Goal: Transaction & Acquisition: Purchase product/service

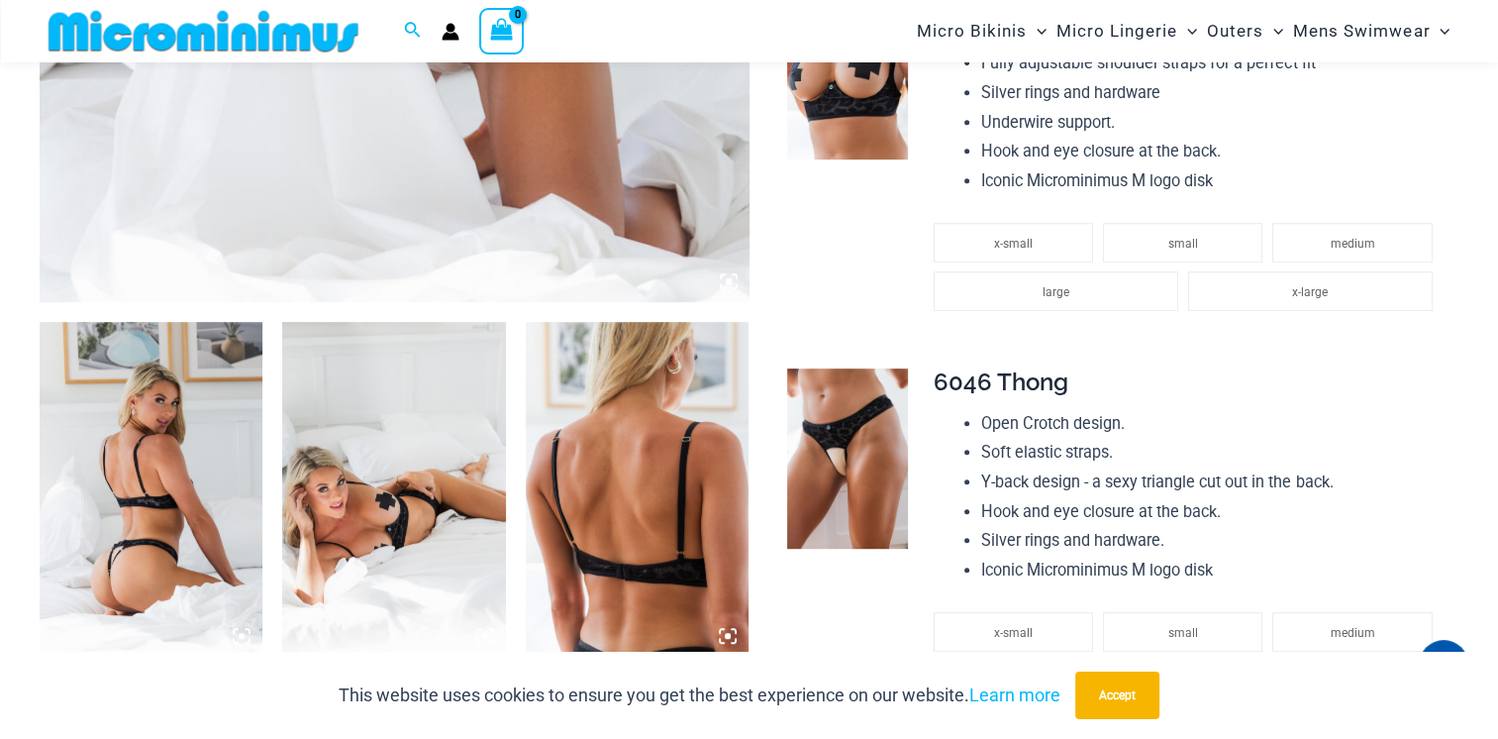
scroll to position [887, 0]
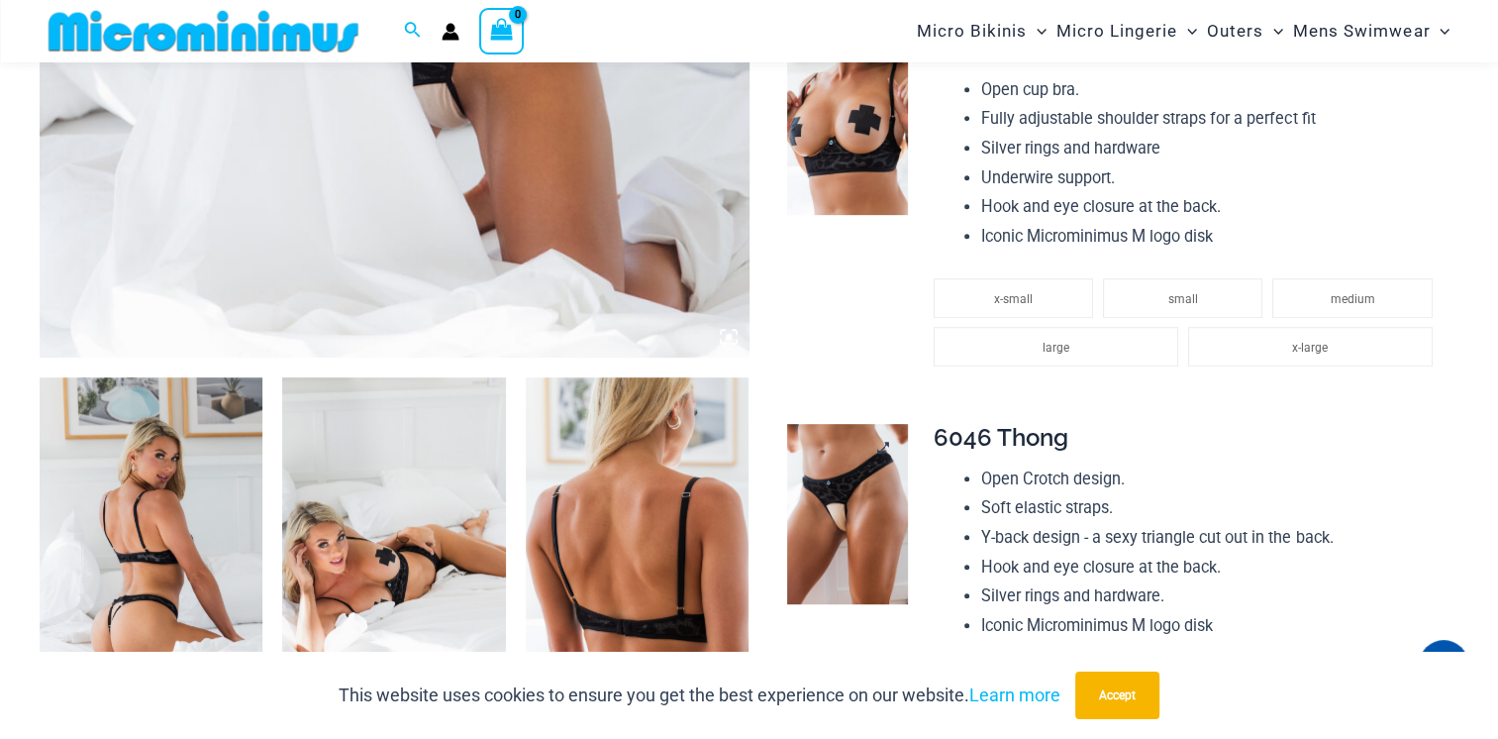
click at [870, 494] on img at bounding box center [847, 514] width 120 height 180
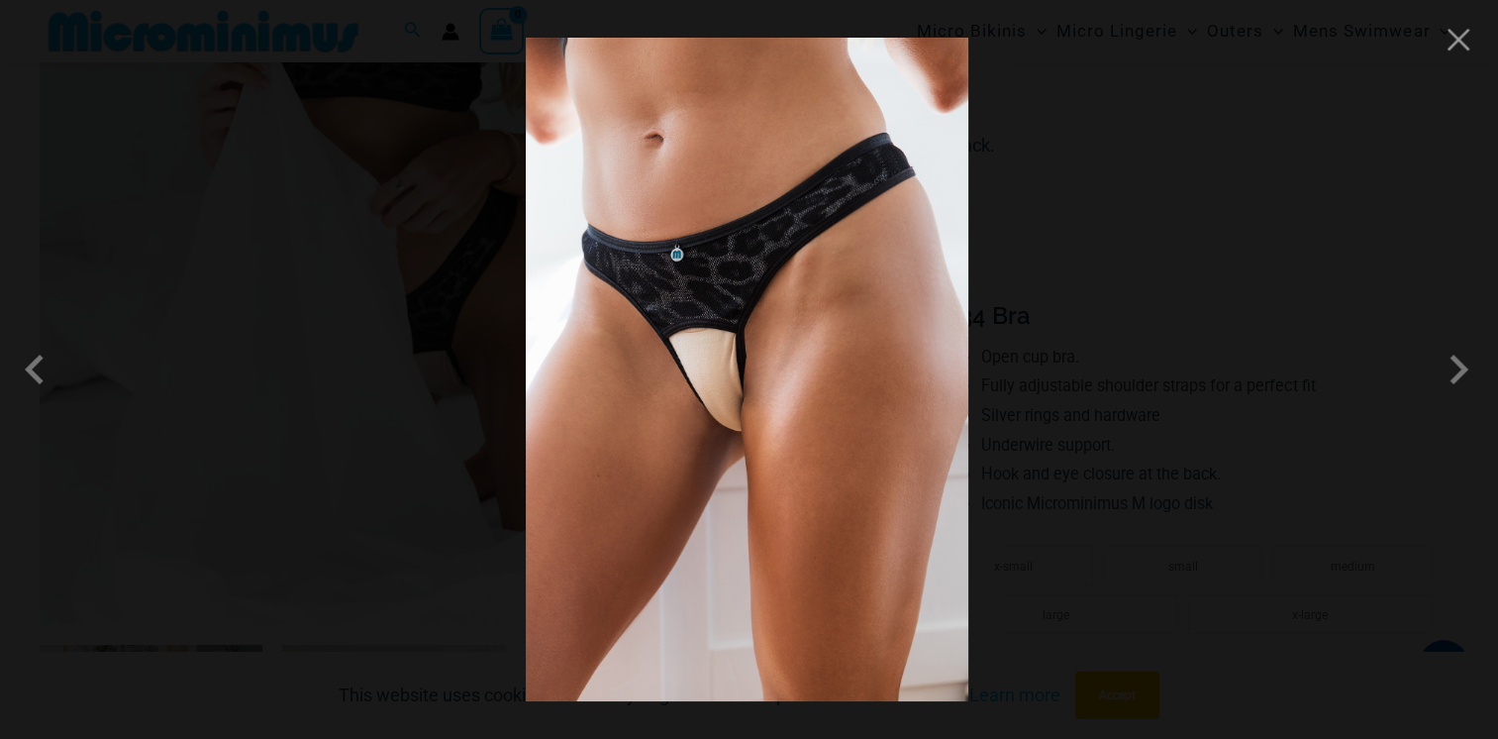
scroll to position [590, 0]
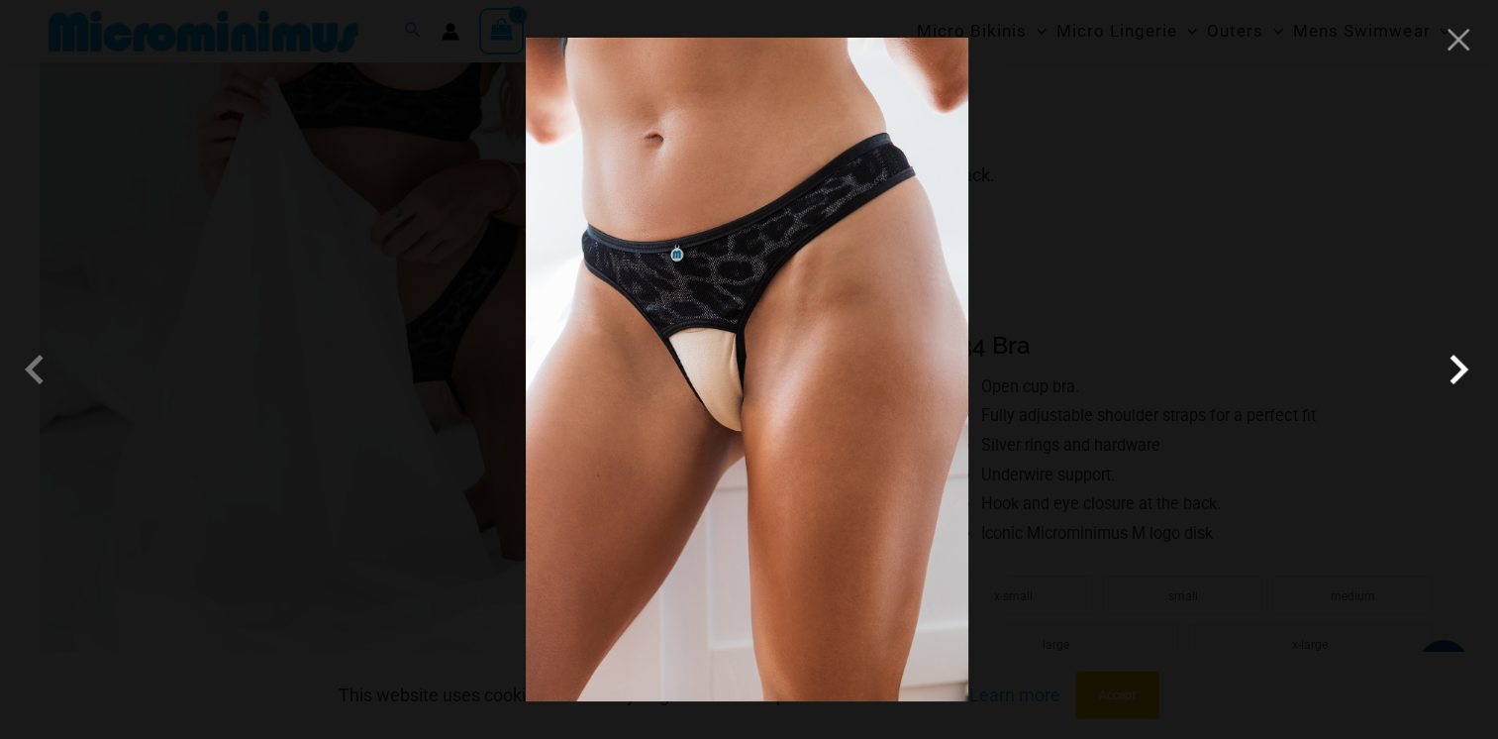
click at [1456, 378] on span at bounding box center [1458, 369] width 59 height 59
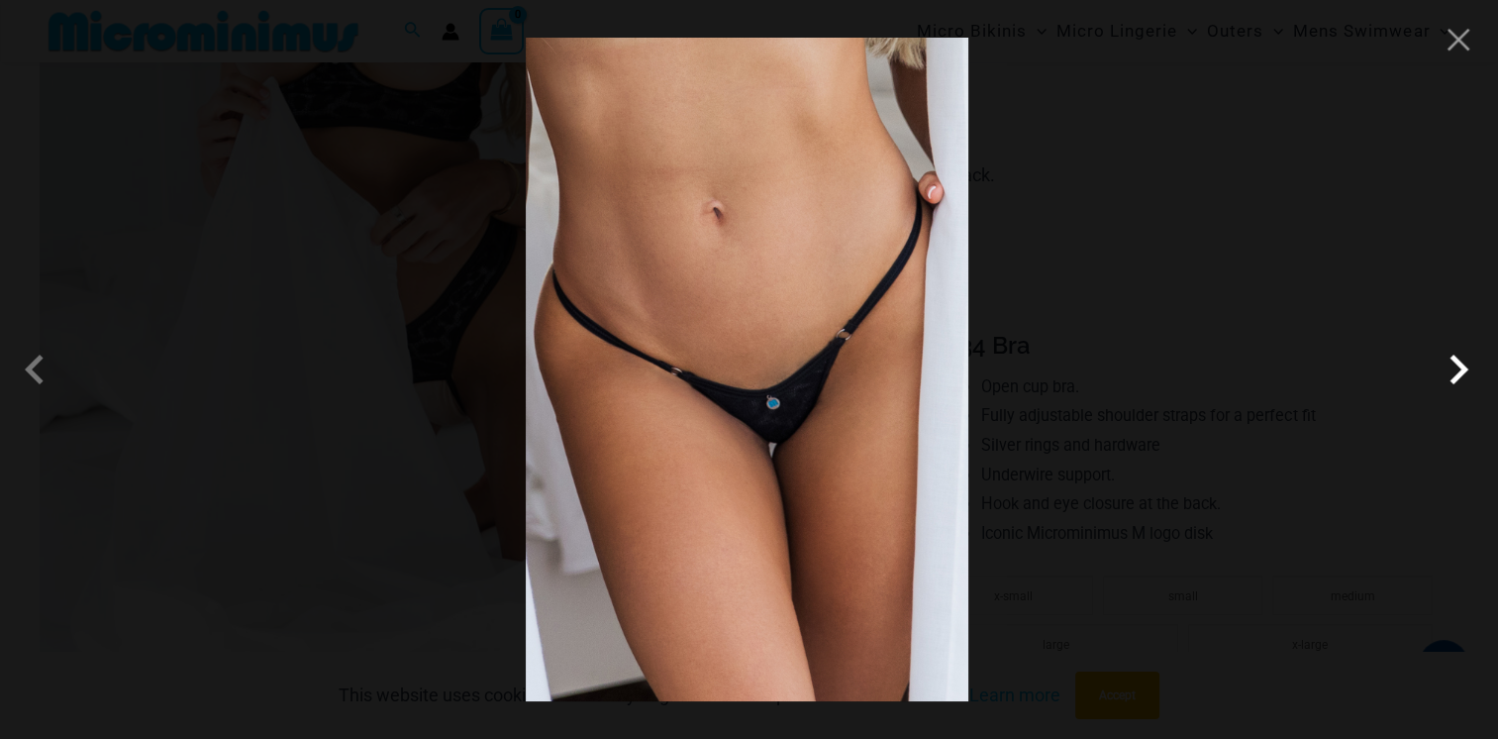
click at [1456, 378] on span at bounding box center [1458, 369] width 59 height 59
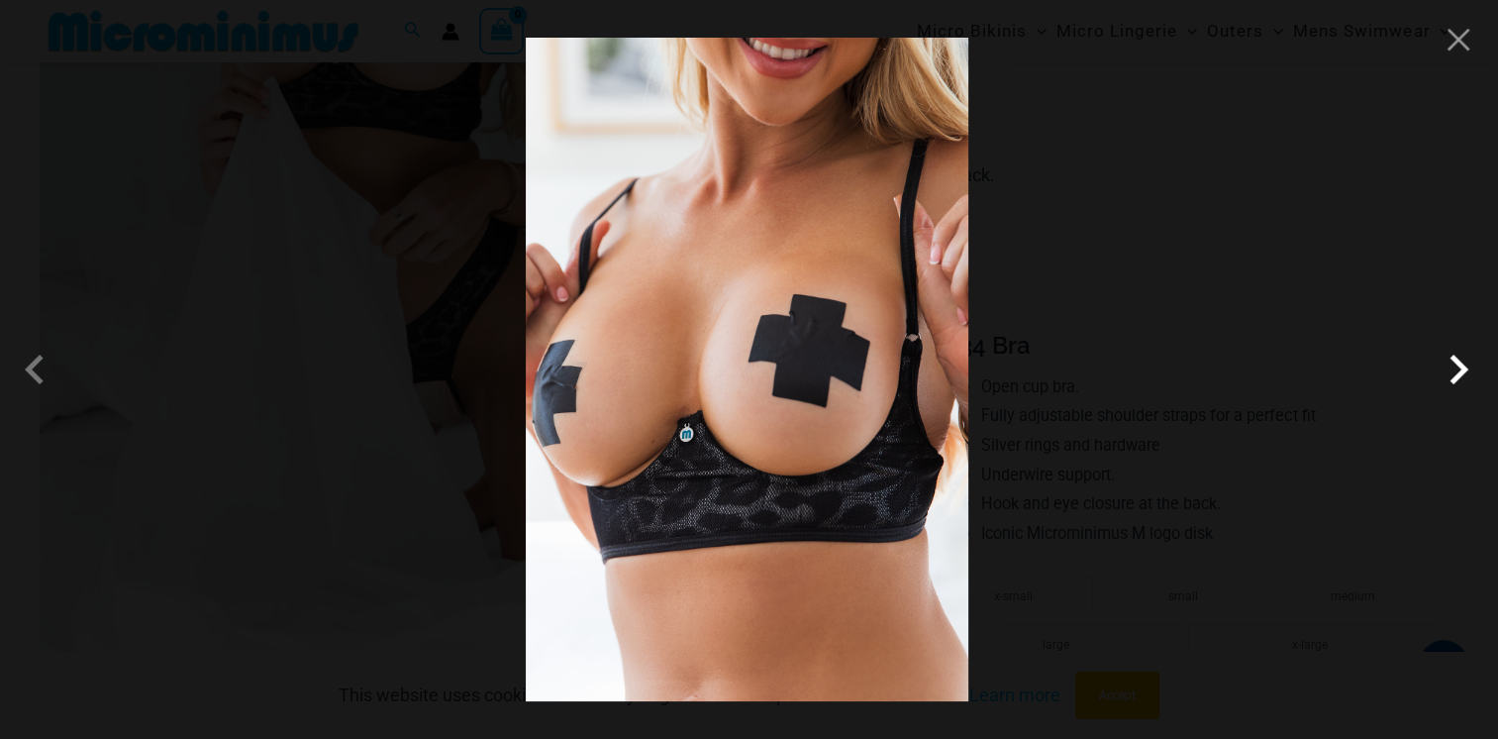
click at [1456, 378] on span at bounding box center [1458, 369] width 59 height 59
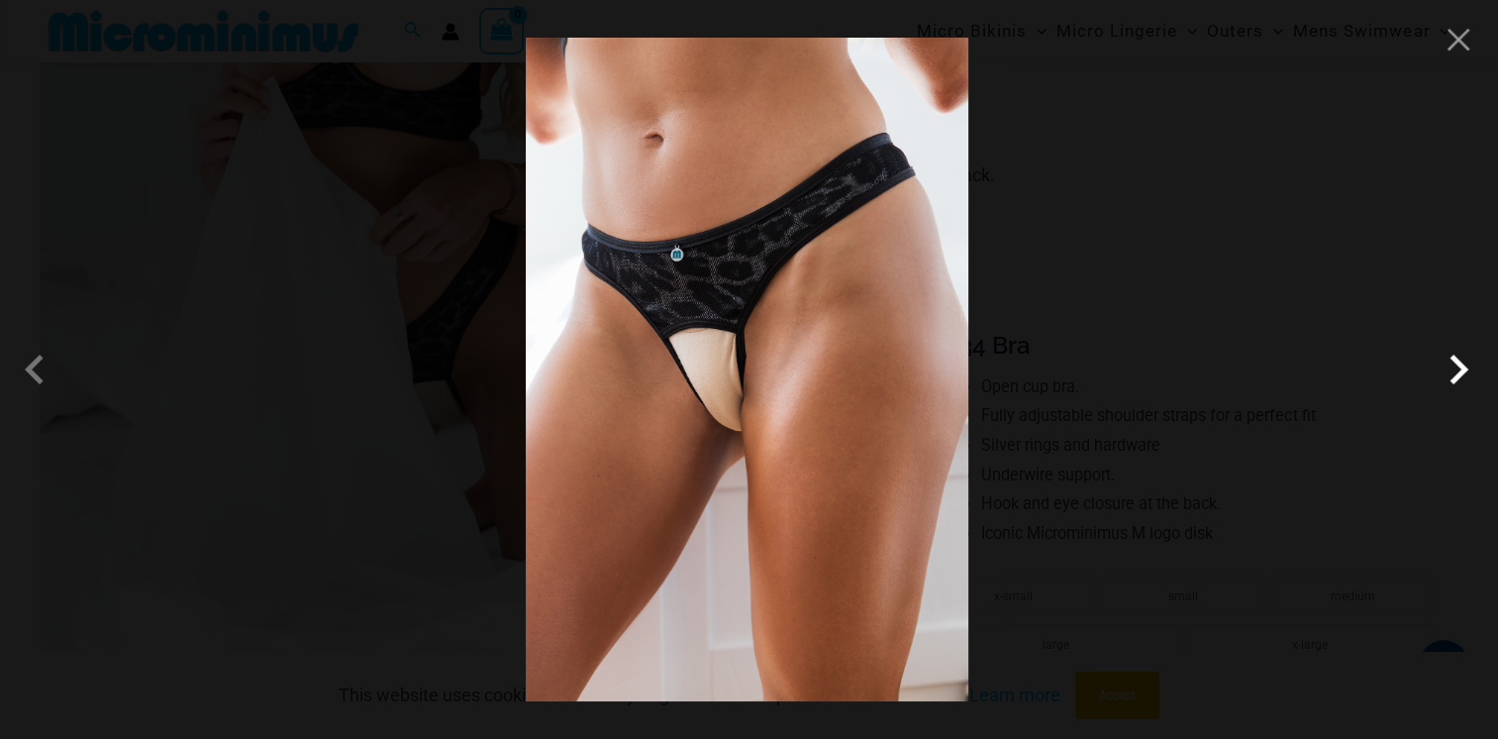
click at [1456, 378] on span at bounding box center [1458, 369] width 59 height 59
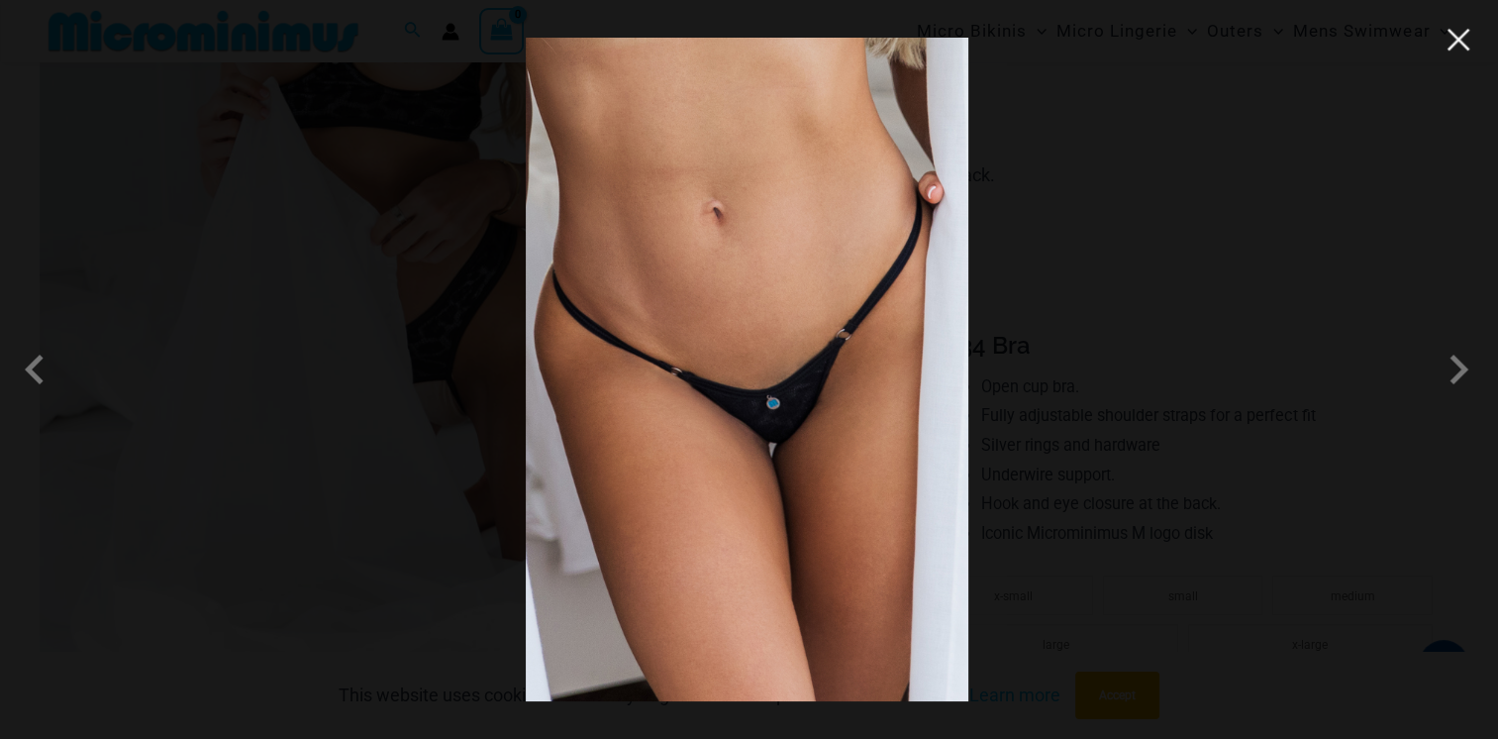
click at [1465, 40] on button "Close" at bounding box center [1459, 40] width 30 height 30
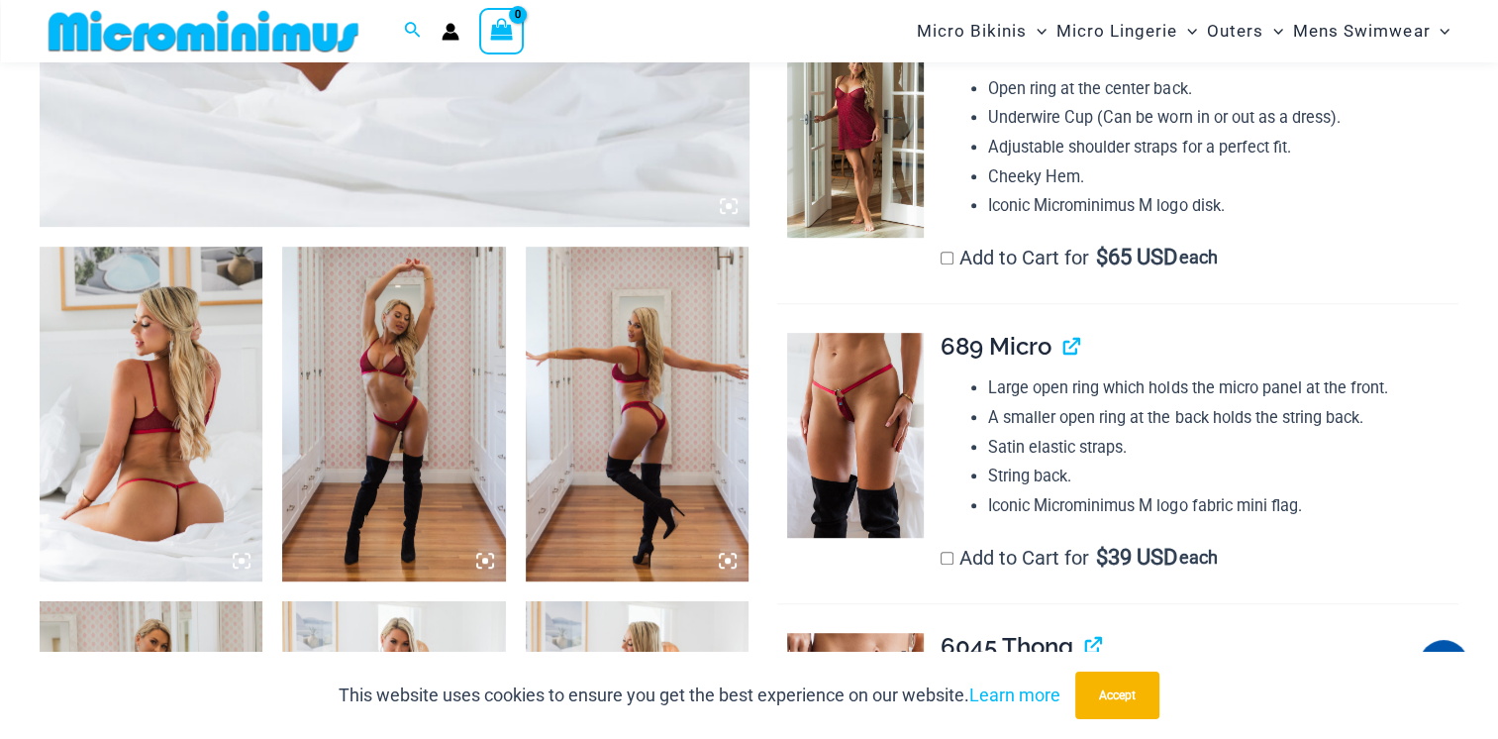
scroll to position [990, 0]
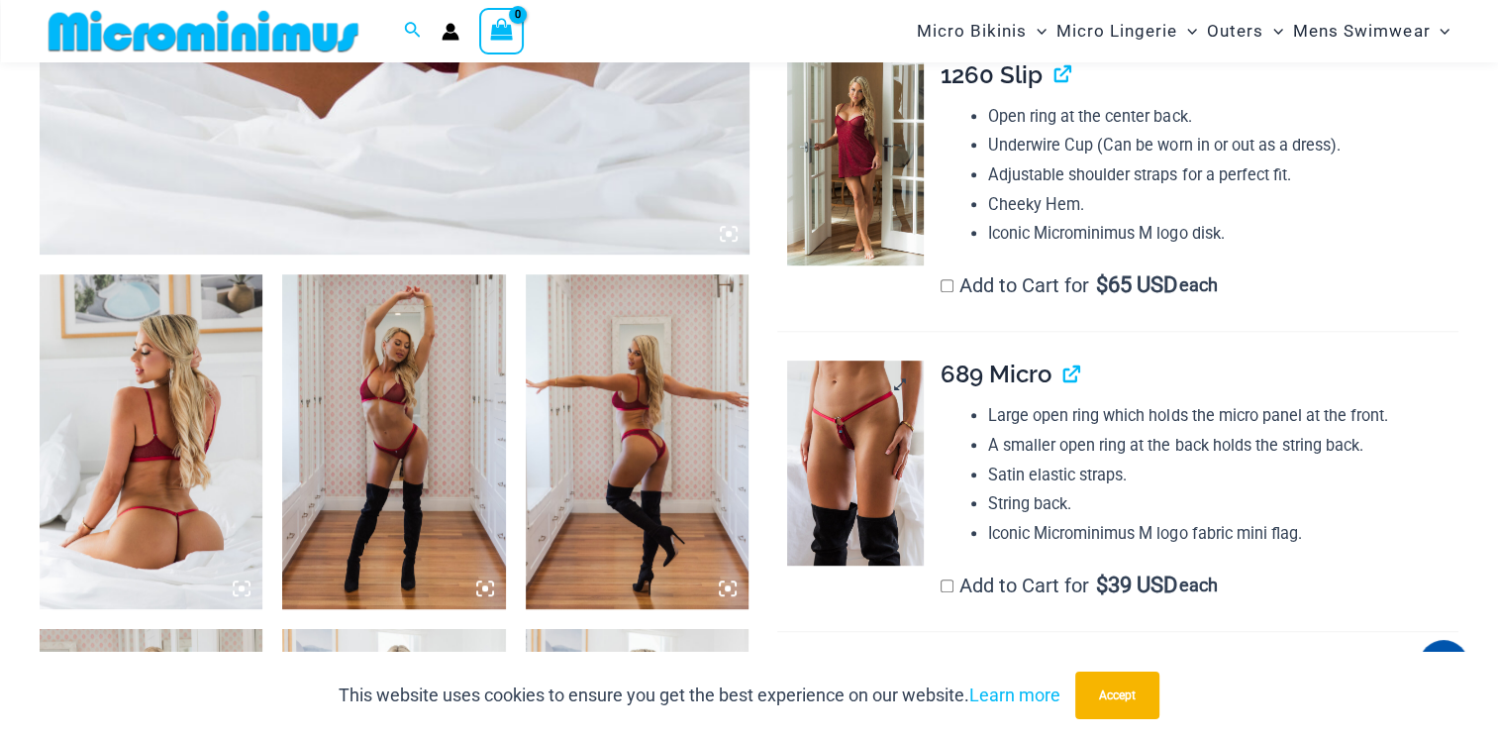
click at [875, 410] on img at bounding box center [855, 462] width 137 height 204
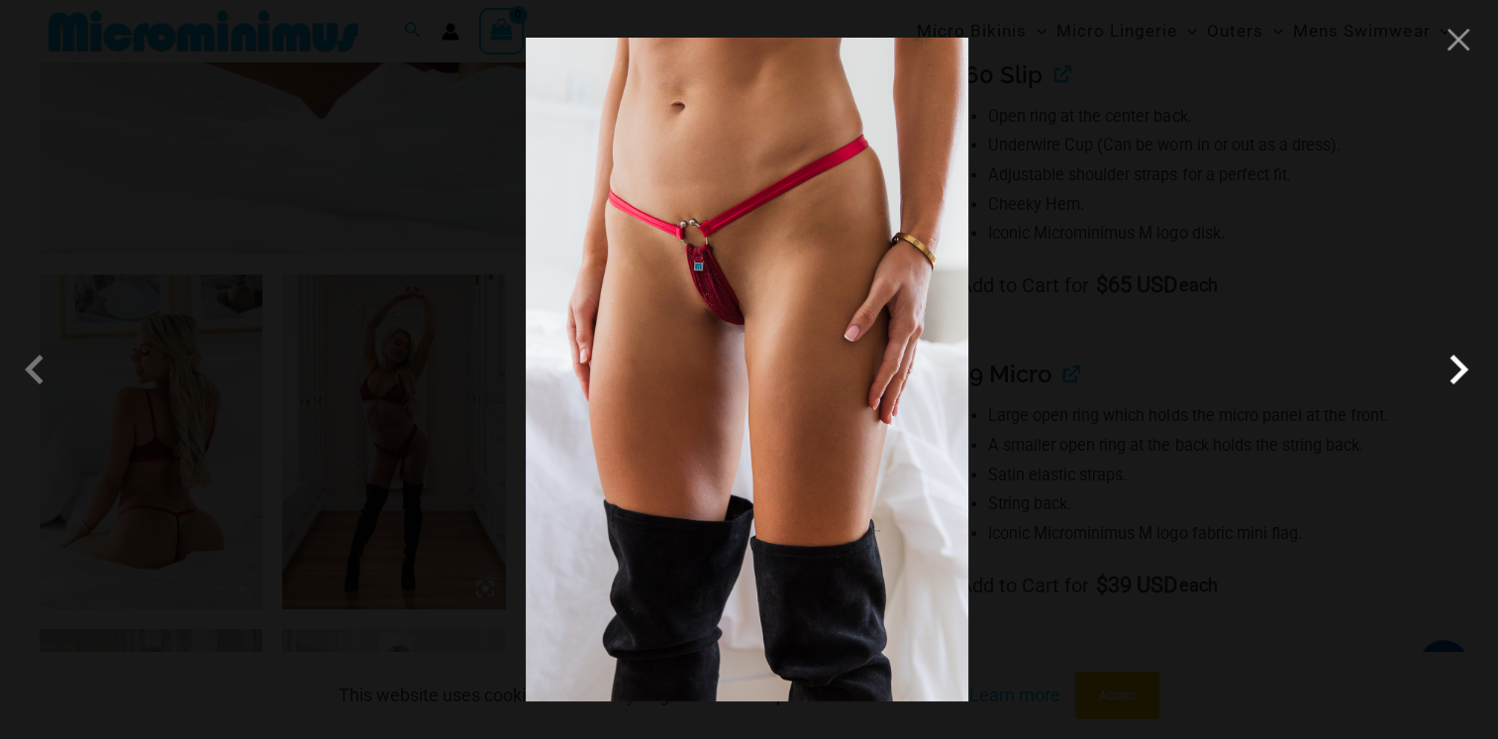
click at [1454, 372] on span at bounding box center [1458, 369] width 59 height 59
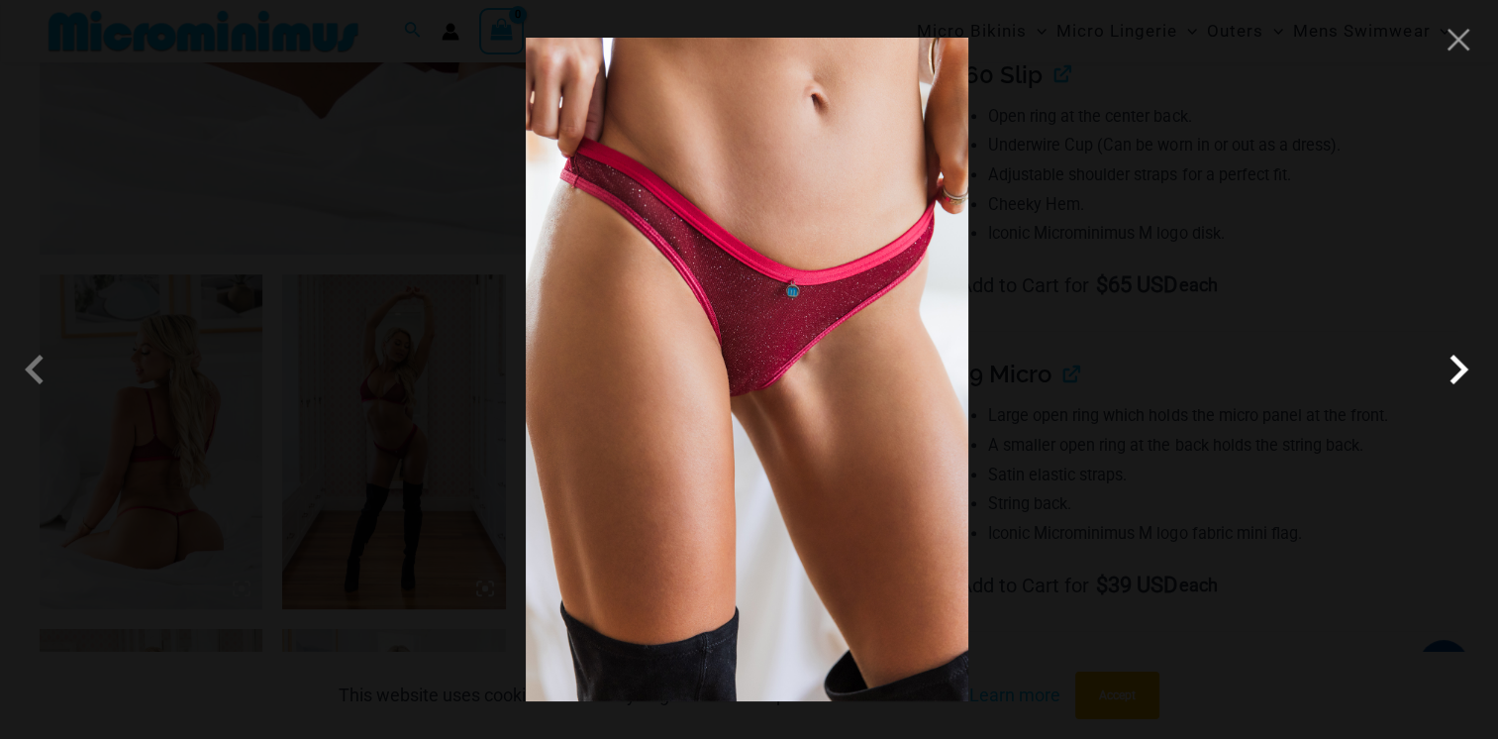
click at [1454, 372] on span at bounding box center [1458, 369] width 59 height 59
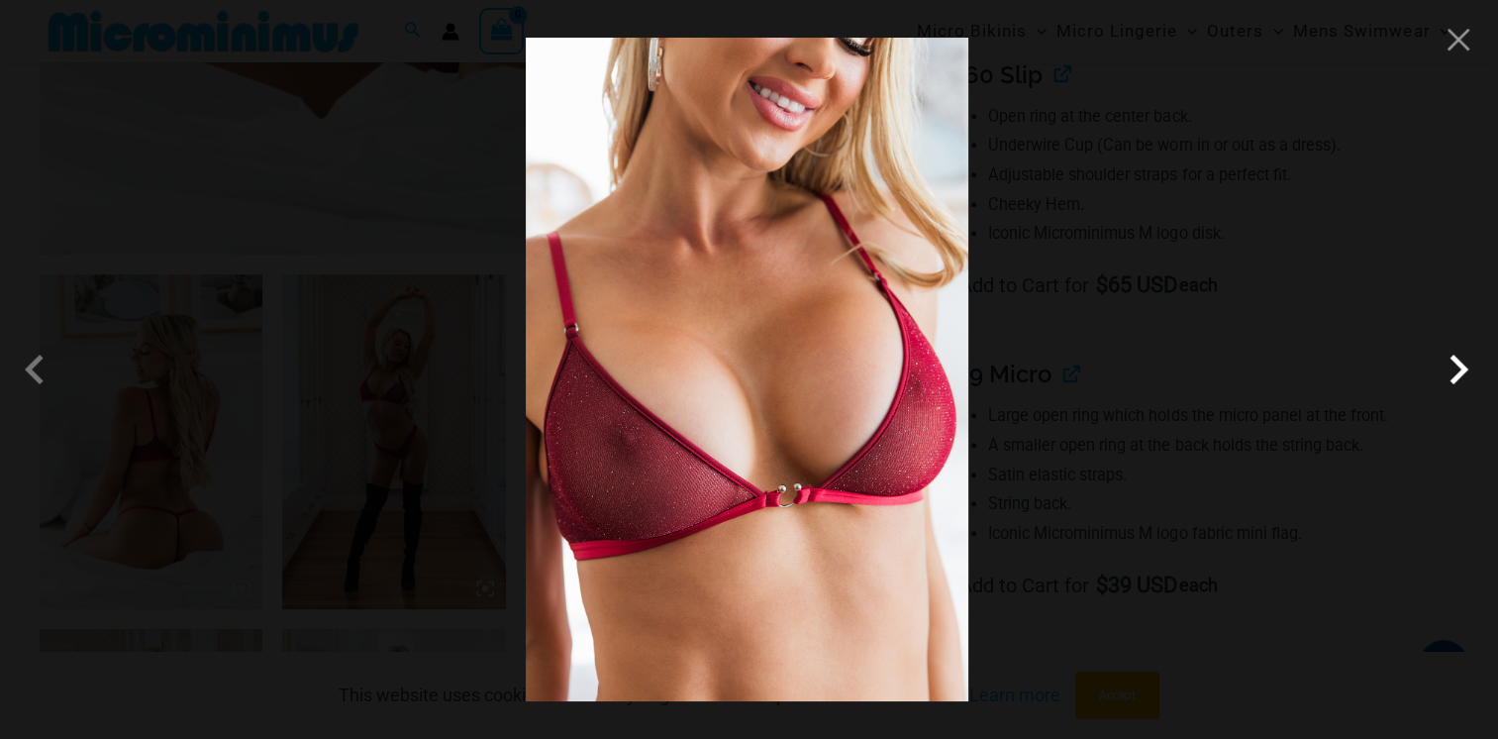
click at [1454, 372] on span at bounding box center [1458, 369] width 59 height 59
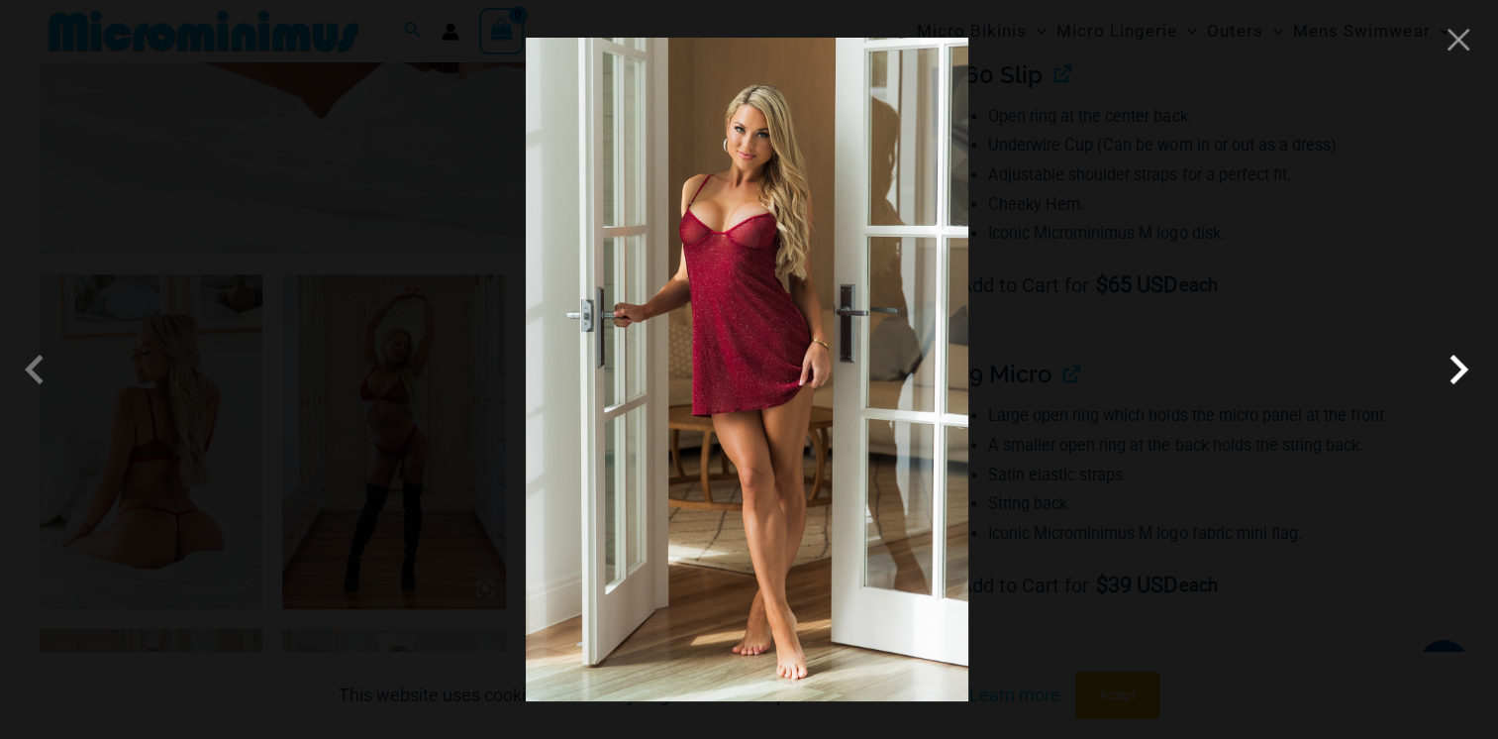
click at [1454, 372] on span at bounding box center [1458, 369] width 59 height 59
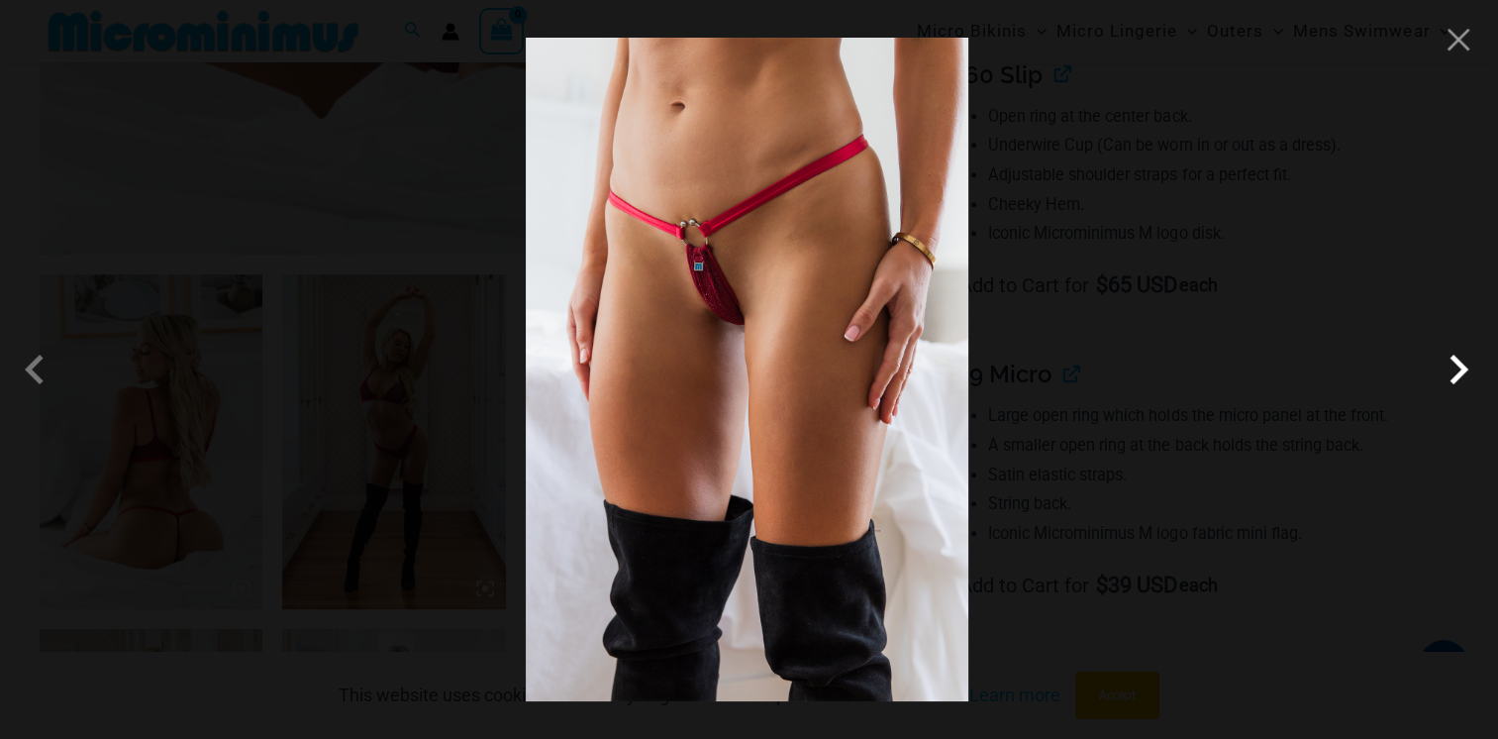
click at [1454, 372] on span at bounding box center [1458, 369] width 59 height 59
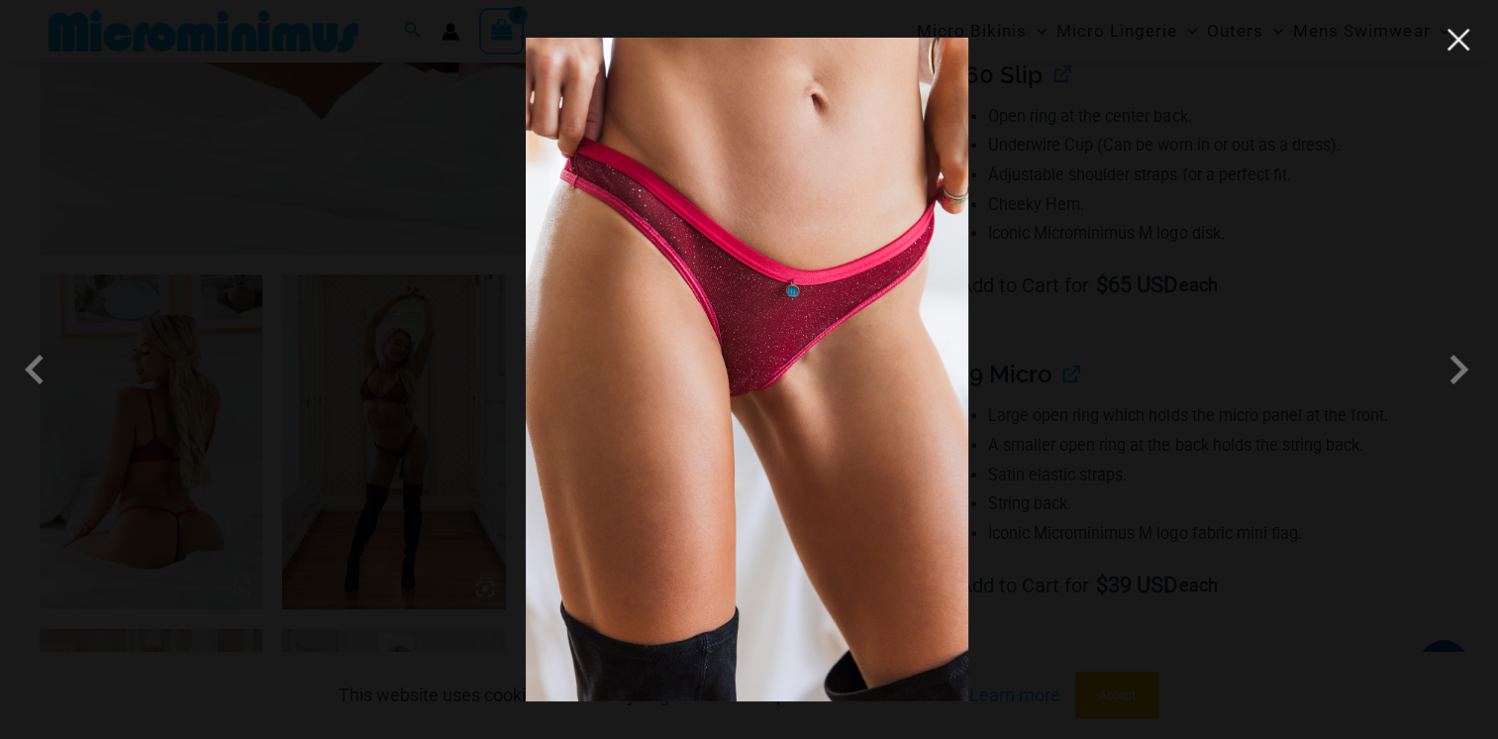
click at [1461, 44] on button "Close" at bounding box center [1459, 40] width 30 height 30
